Goal: Information Seeking & Learning: Learn about a topic

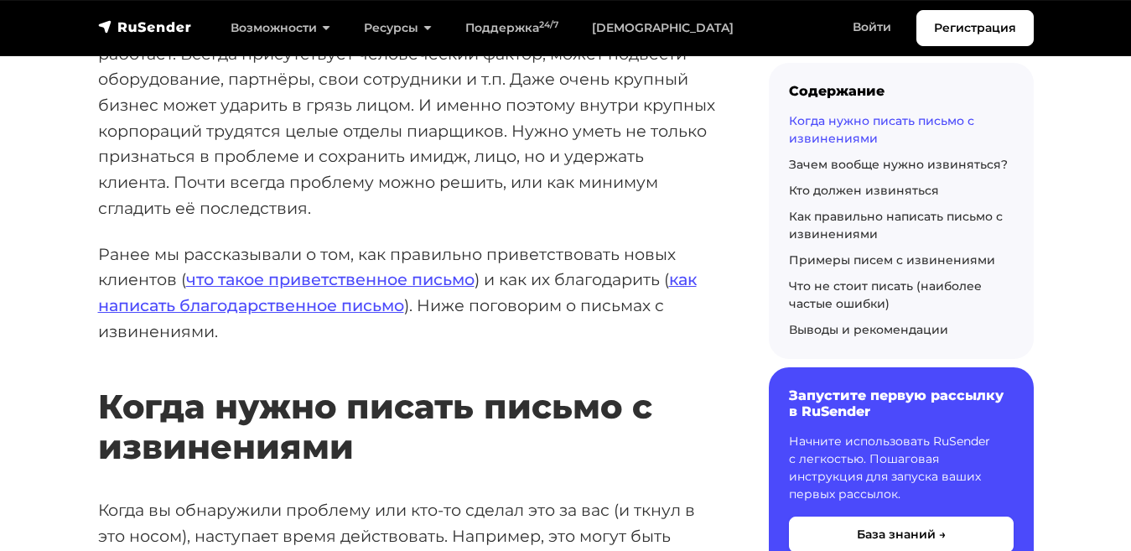
scroll to position [304, 0]
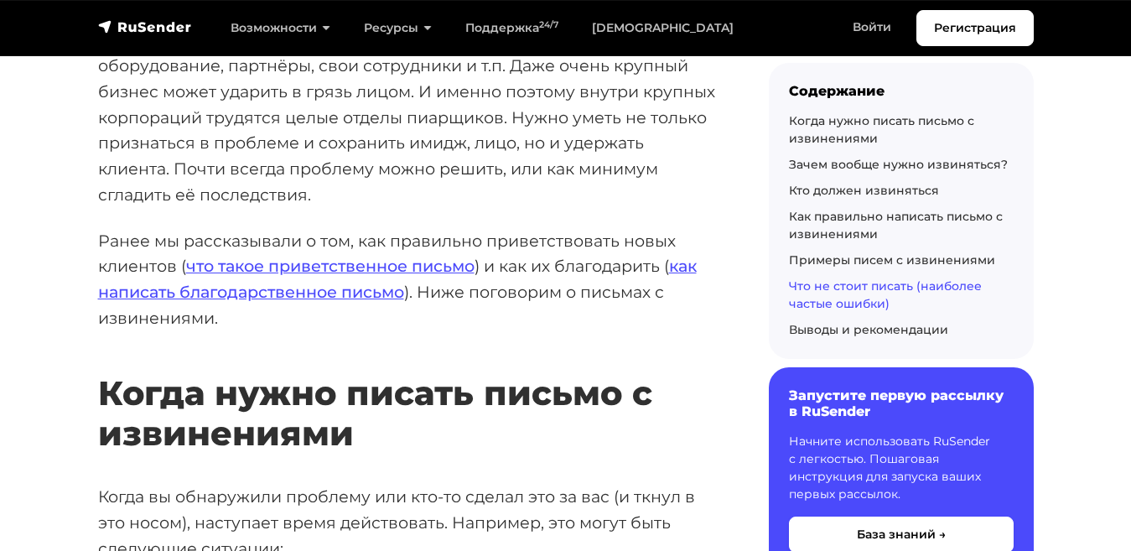
click at [833, 284] on link "Что не стоит писать (наиболее частые ошибки)" at bounding box center [885, 294] width 193 height 33
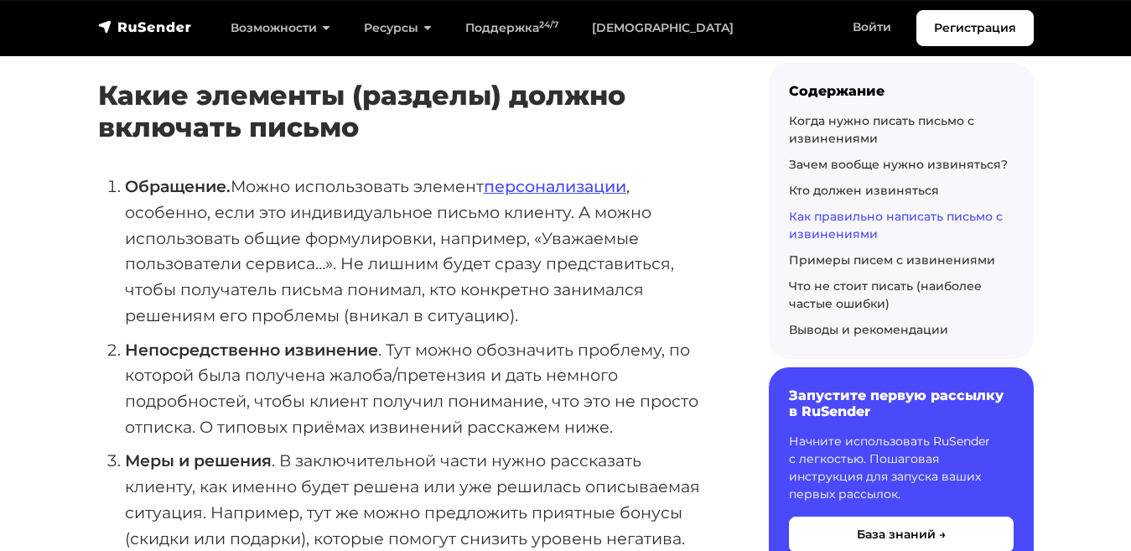
scroll to position [4641, 0]
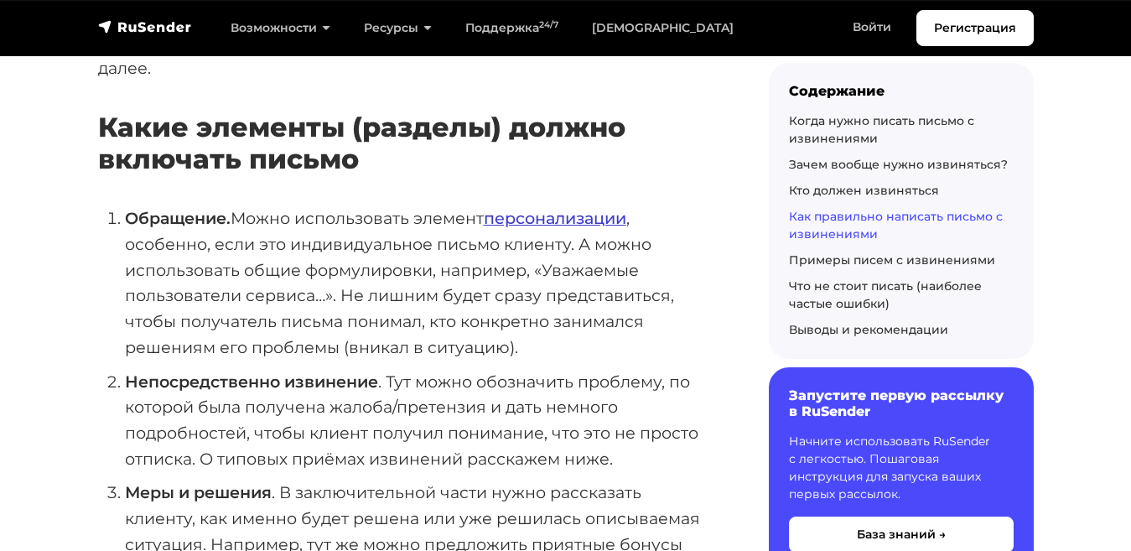
click at [526, 208] on link "персонализации" at bounding box center [555, 218] width 143 height 20
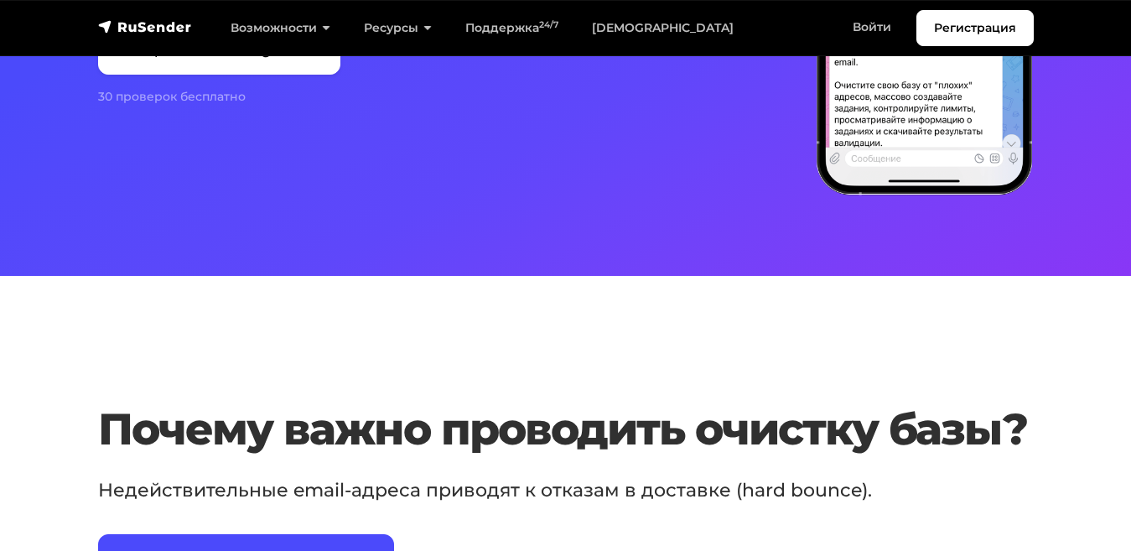
scroll to position [439, 0]
